Goal: Information Seeking & Learning: Learn about a topic

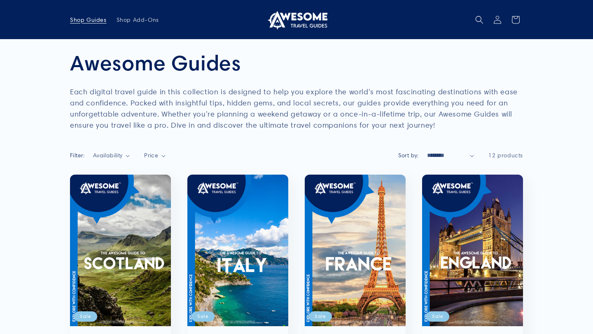
click at [300, 21] on img at bounding box center [297, 20] width 62 height 20
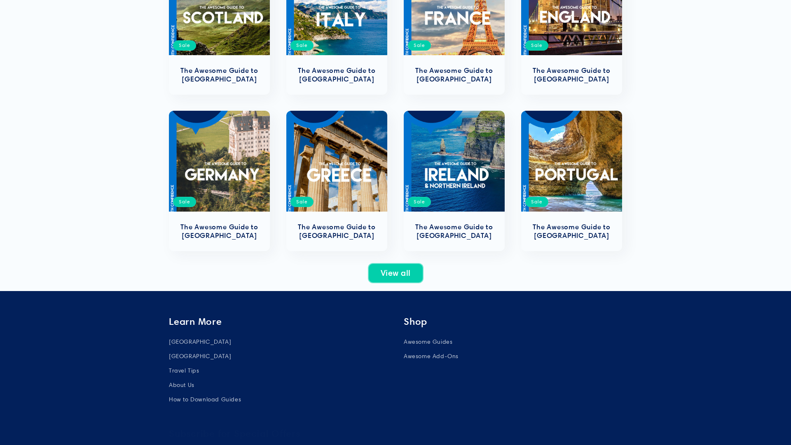
scroll to position [257, 0]
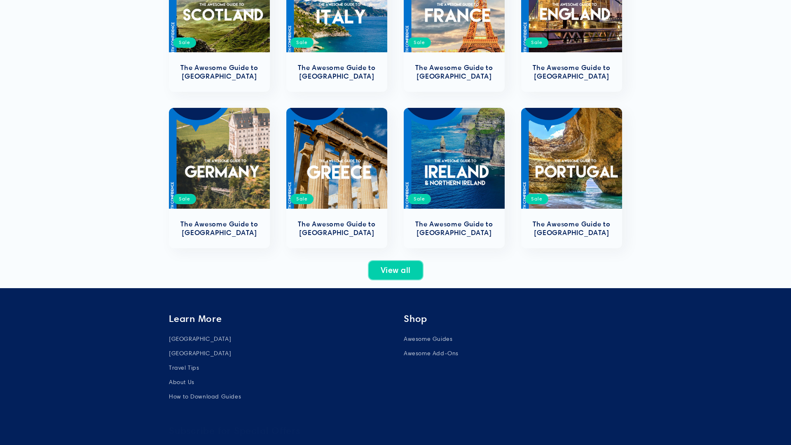
click at [411, 279] on link "View all" at bounding box center [395, 270] width 55 height 19
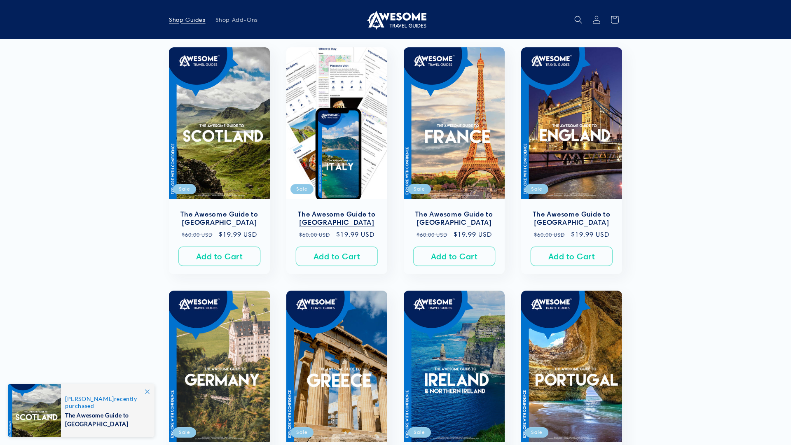
scroll to position [109, 0]
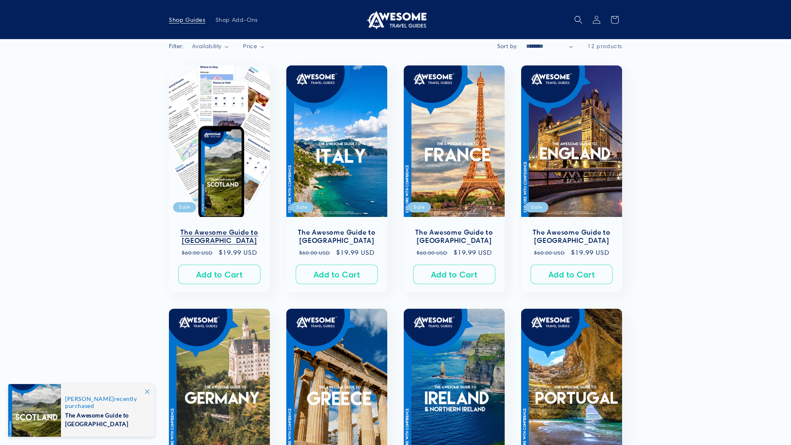
click at [228, 228] on link "The Awesome Guide to [GEOGRAPHIC_DATA]" at bounding box center [219, 236] width 84 height 17
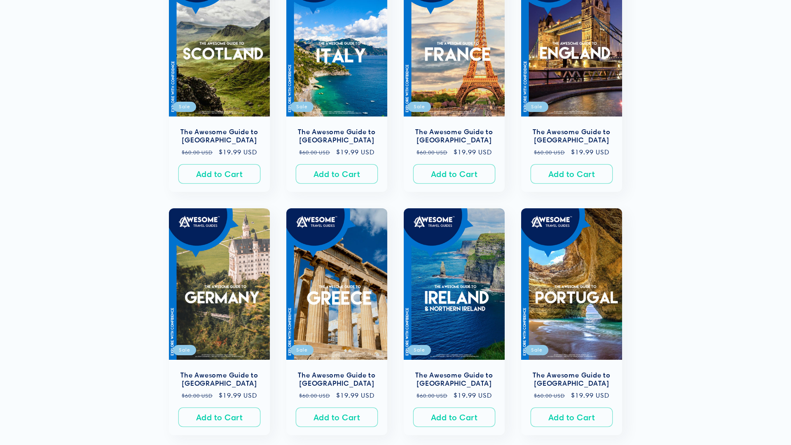
scroll to position [211, 0]
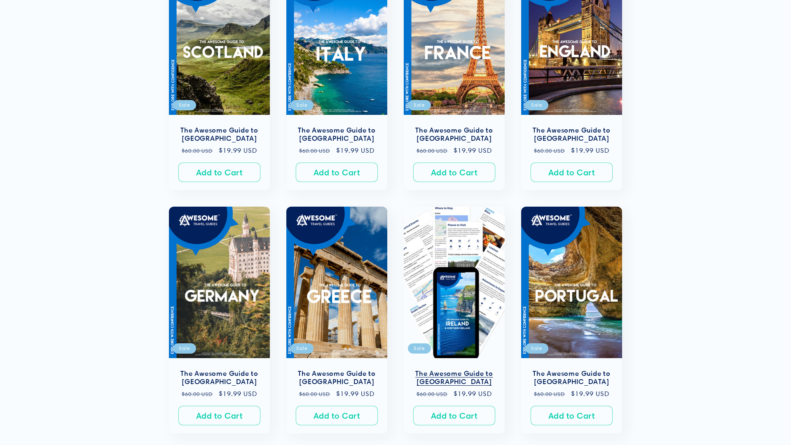
click at [457, 369] on link "The Awesome Guide to [GEOGRAPHIC_DATA]" at bounding box center [454, 377] width 84 height 17
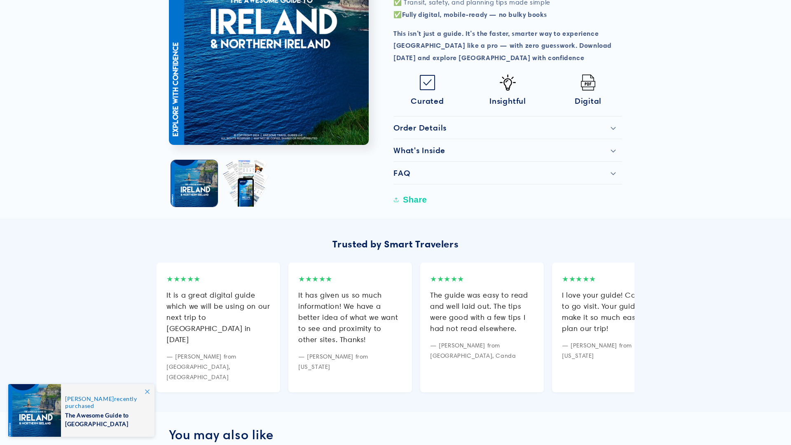
scroll to position [394, 0]
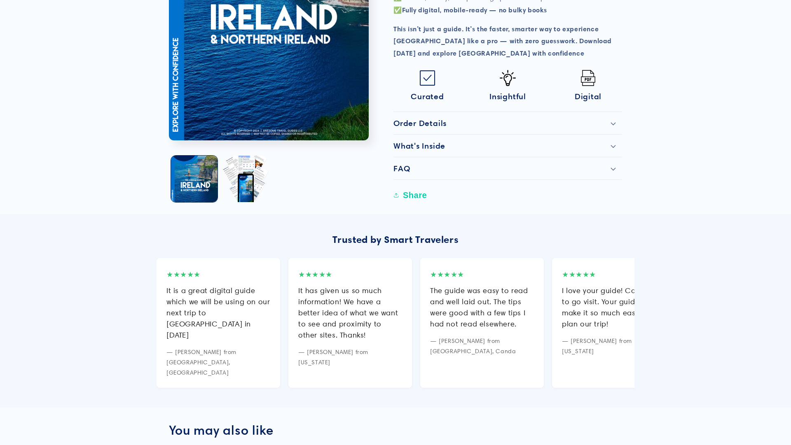
click at [607, 118] on div "Order Details" at bounding box center [507, 123] width 229 height 10
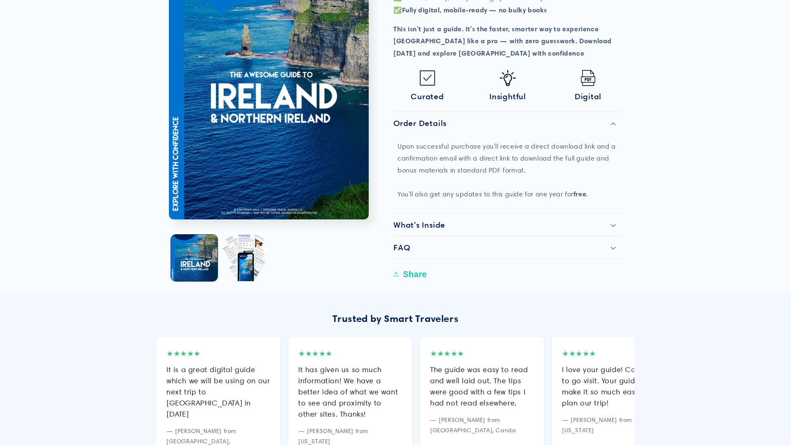
click at [583, 220] on div "What's Inside" at bounding box center [507, 225] width 229 height 10
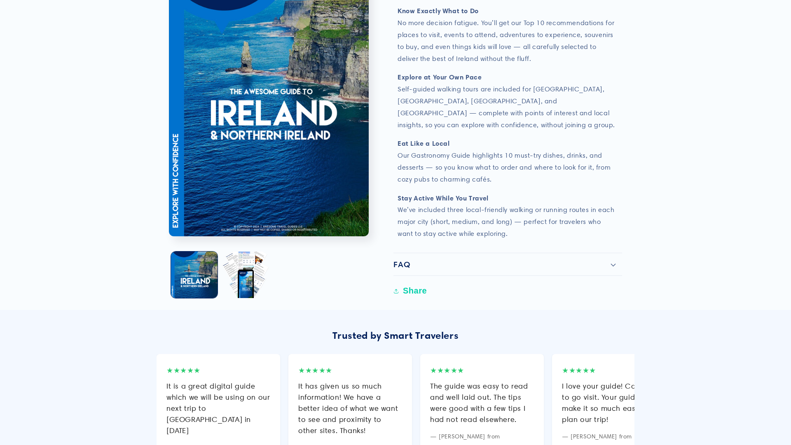
scroll to position [829, 0]
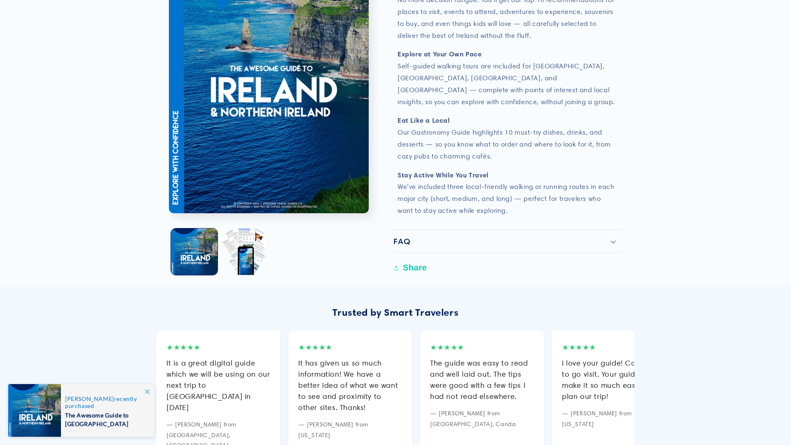
click at [585, 230] on summary "FAQ" at bounding box center [507, 241] width 229 height 22
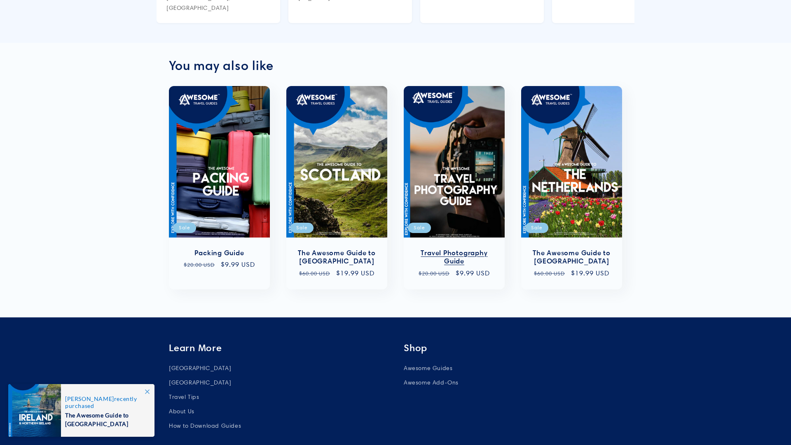
scroll to position [1607, 0]
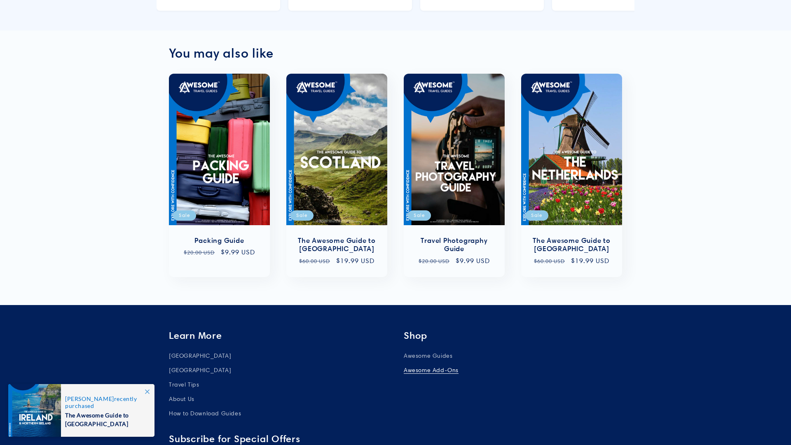
click at [440, 363] on link "Awesome Add-Ons" at bounding box center [431, 370] width 55 height 14
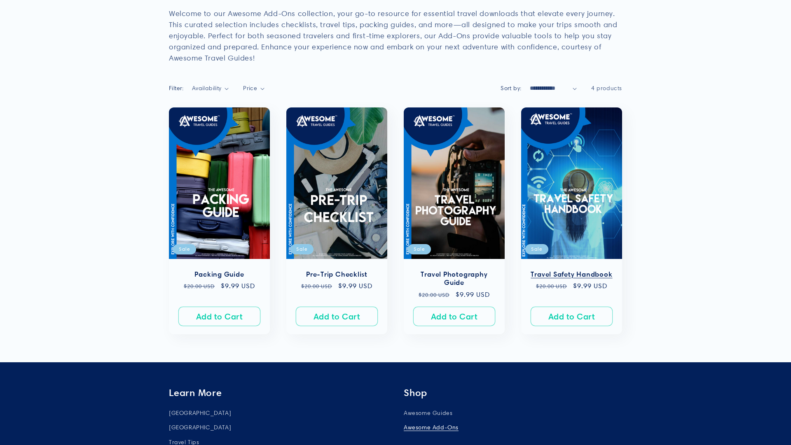
scroll to position [79, 0]
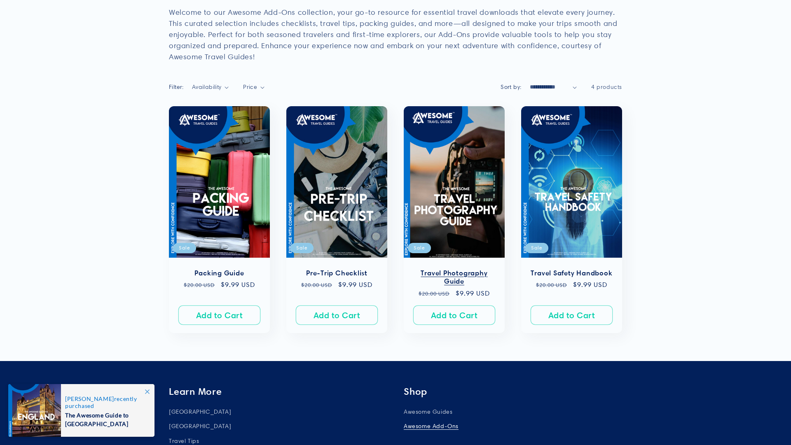
click at [463, 269] on link "Travel Photography Guide" at bounding box center [454, 277] width 84 height 17
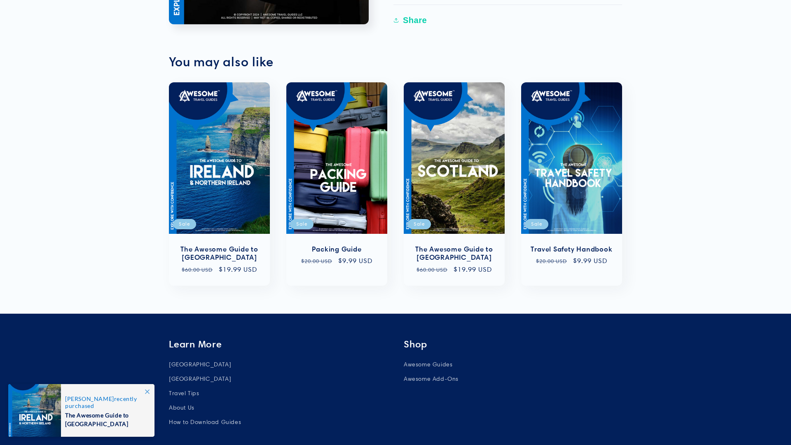
scroll to position [596, 0]
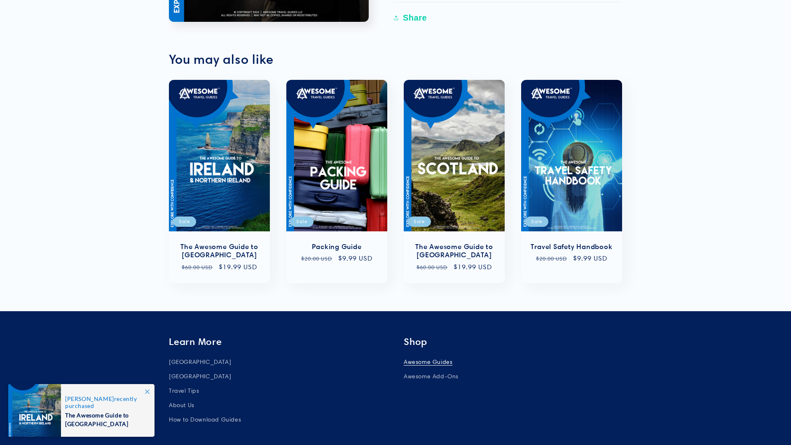
click at [421, 362] on link "Awesome Guides" at bounding box center [428, 363] width 49 height 12
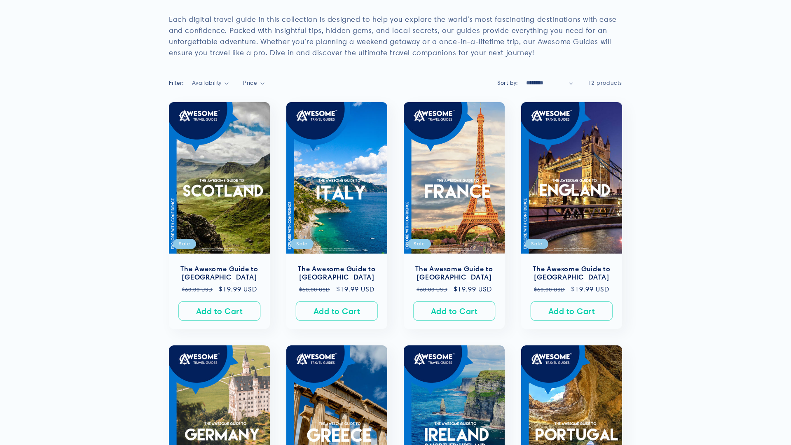
scroll to position [77, 0]
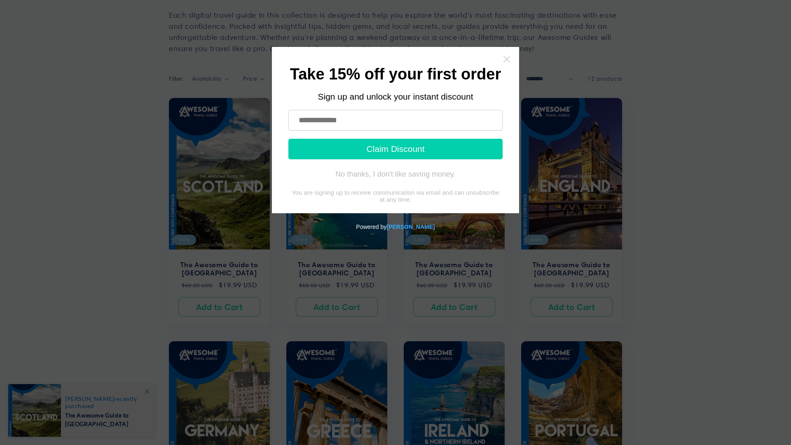
click at [504, 57] on icon "Close widget" at bounding box center [506, 59] width 8 height 8
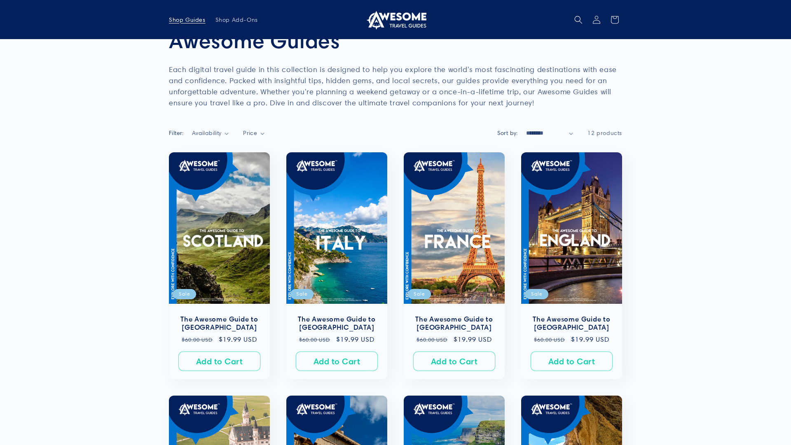
scroll to position [0, 0]
